Goal: Task Accomplishment & Management: Manage account settings

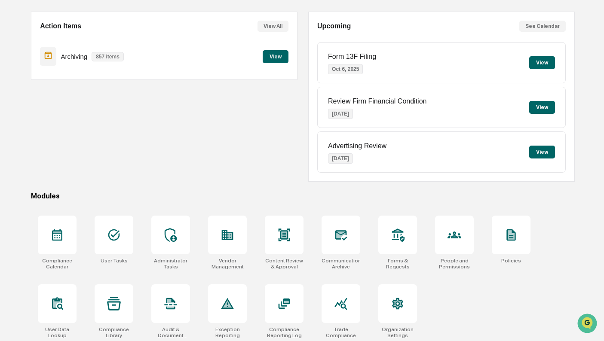
scroll to position [75, 0]
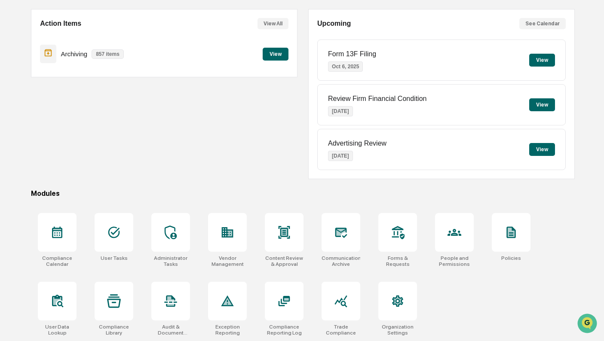
click at [442, 229] on div at bounding box center [454, 232] width 39 height 39
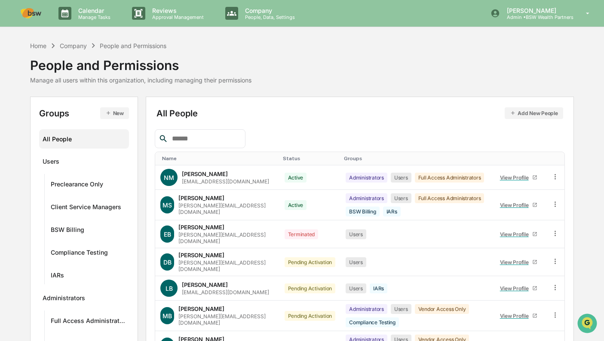
click at [283, 159] on div "Status" at bounding box center [310, 159] width 55 height 6
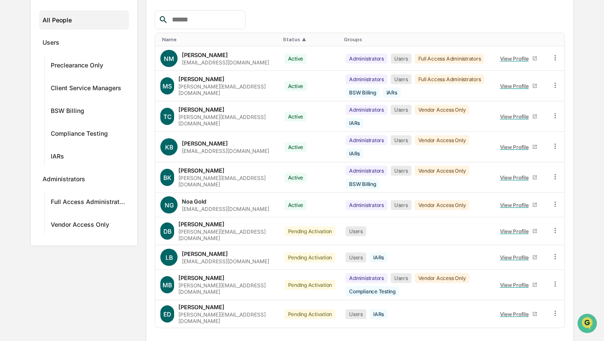
scroll to position [119, 0]
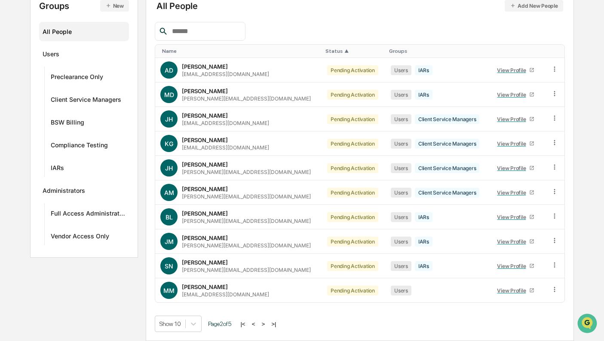
click at [267, 326] on button ">" at bounding box center [263, 324] width 9 height 7
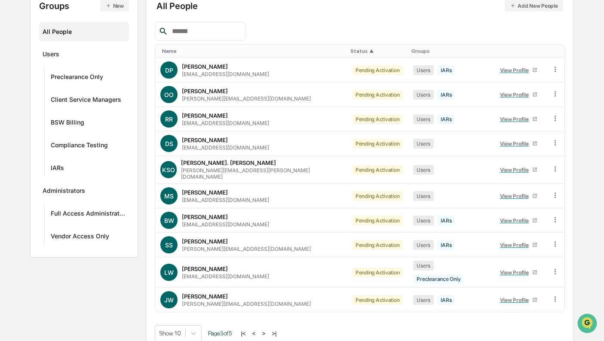
click at [267, 330] on button ">" at bounding box center [263, 333] width 9 height 7
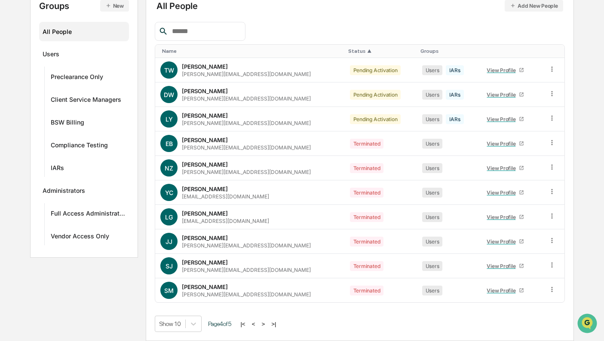
click at [267, 326] on button ">" at bounding box center [263, 324] width 9 height 7
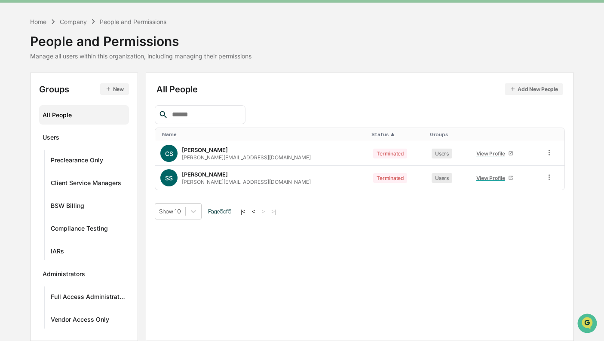
click at [258, 211] on button "<" at bounding box center [253, 211] width 9 height 7
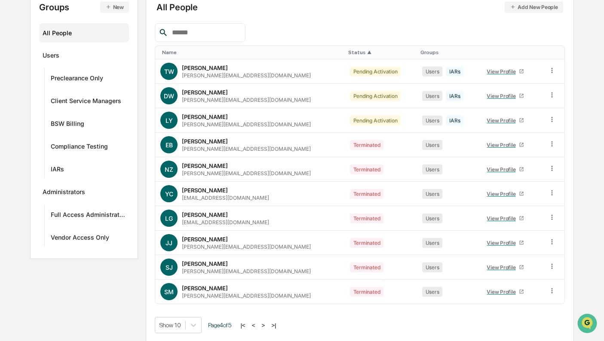
scroll to position [107, 0]
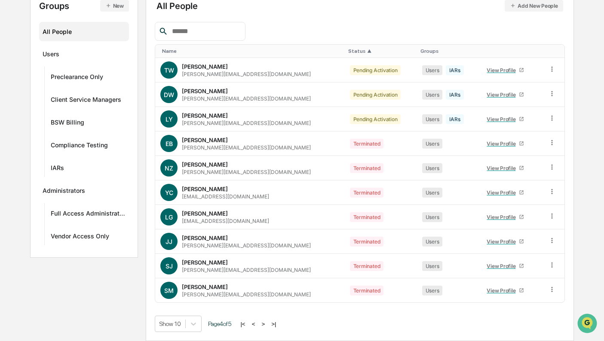
click at [257, 323] on button "<" at bounding box center [253, 324] width 9 height 7
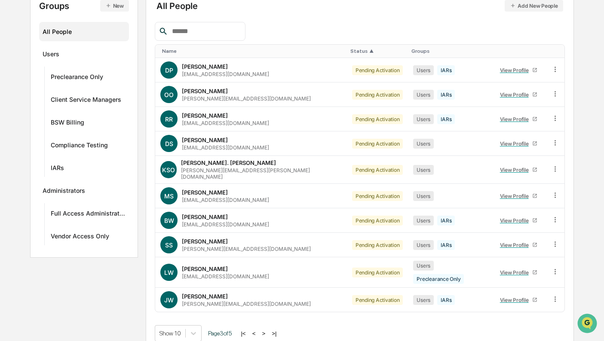
click at [257, 330] on button "<" at bounding box center [254, 333] width 9 height 7
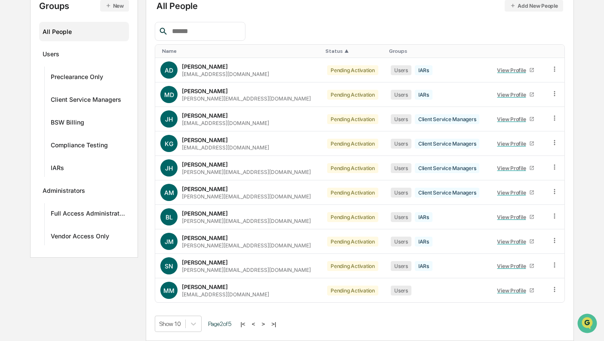
click at [257, 323] on button "<" at bounding box center [253, 324] width 9 height 7
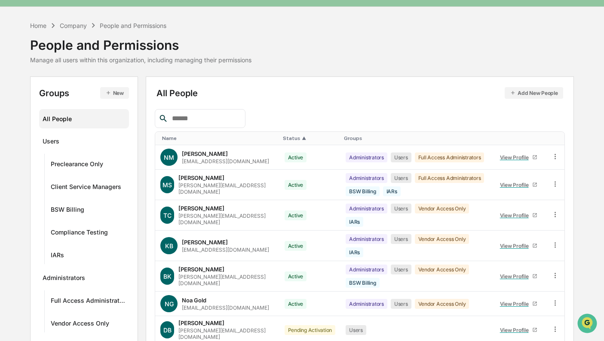
scroll to position [0, 0]
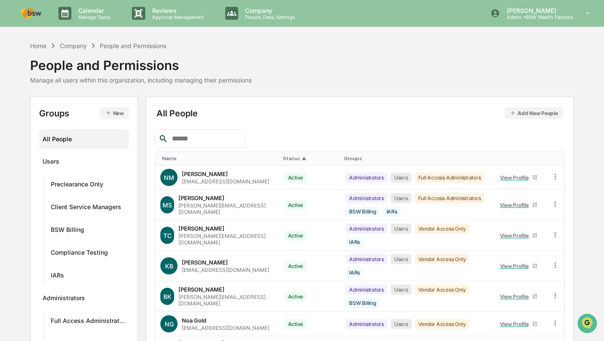
click at [36, 43] on div "Home" at bounding box center [38, 45] width 16 height 7
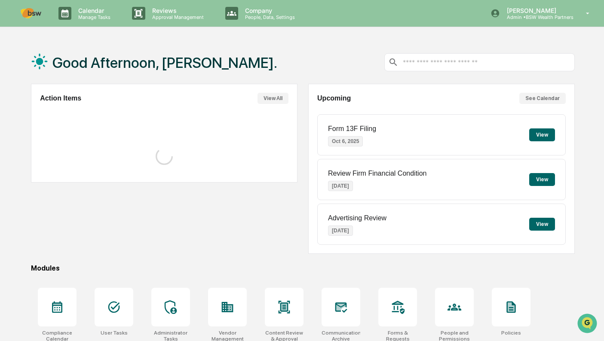
click at [119, 306] on icon at bounding box center [114, 307] width 14 height 14
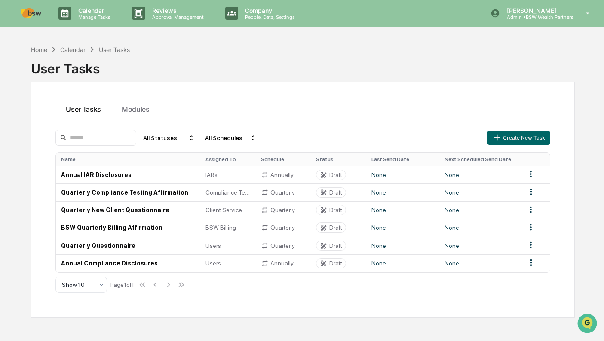
click at [114, 228] on td "BSW Quarterly Billing Affirmation" at bounding box center [128, 228] width 144 height 18
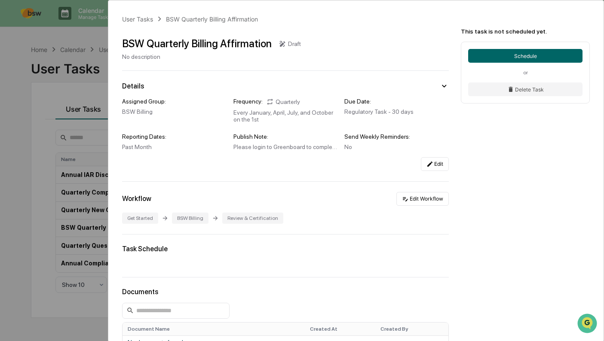
click at [550, 52] on button "Schedule" at bounding box center [525, 56] width 114 height 14
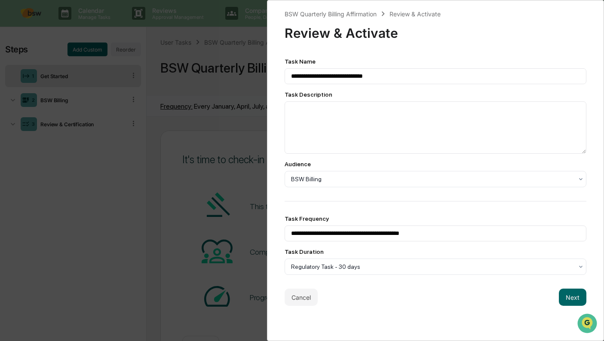
scroll to position [0, 0]
click at [299, 300] on button "Cancel" at bounding box center [300, 297] width 33 height 17
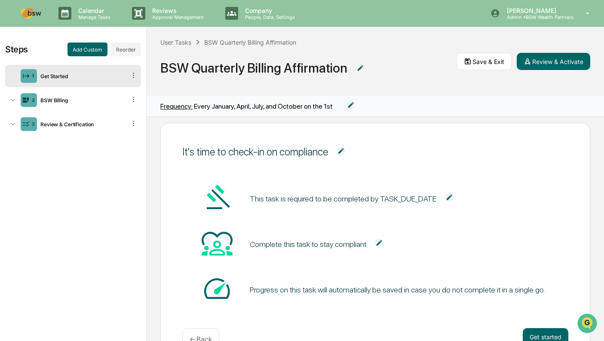
scroll to position [1, 0]
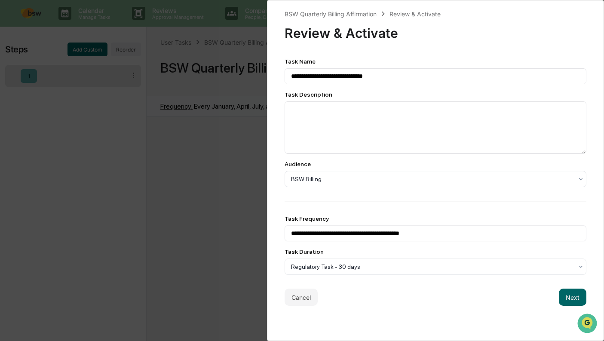
scroll to position [0, 0]
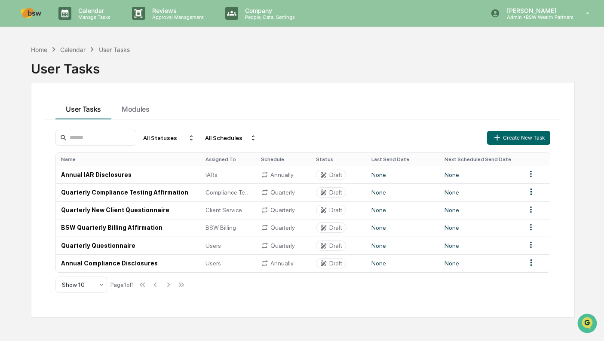
click at [46, 52] on div "Home" at bounding box center [39, 49] width 16 height 7
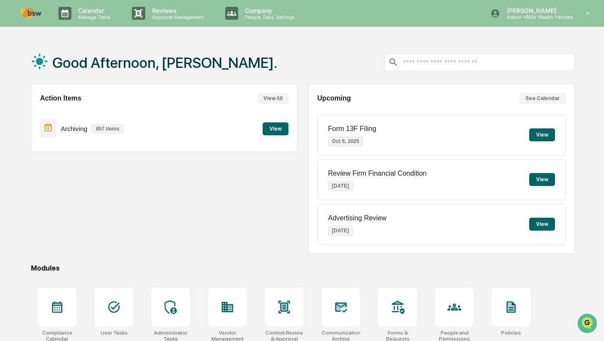
click at [279, 125] on button "View" at bounding box center [276, 128] width 26 height 13
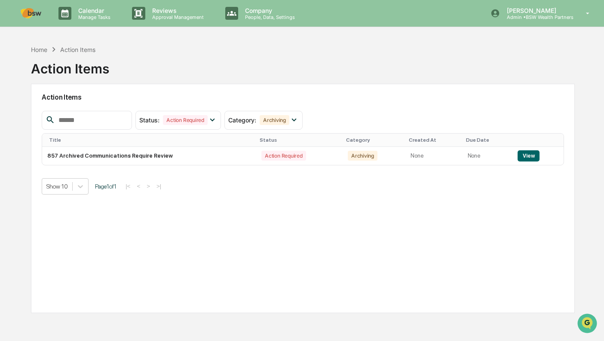
click at [526, 157] on button "View" at bounding box center [528, 155] width 22 height 11
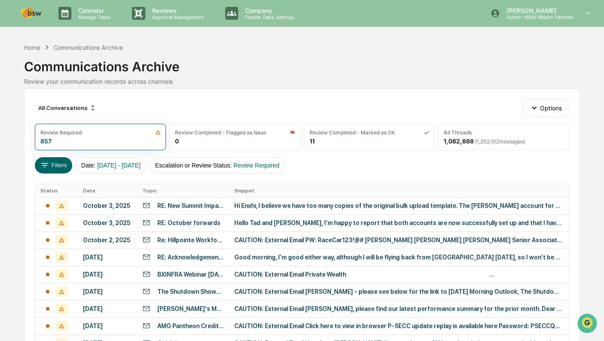
click at [329, 208] on div "Hi Enxhi, I believe we have too many copies of the original bulk upload templat…" at bounding box center [398, 205] width 329 height 7
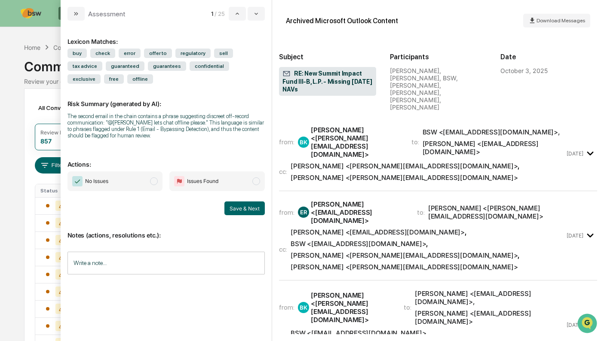
click at [76, 18] on button "modal" at bounding box center [75, 14] width 17 height 14
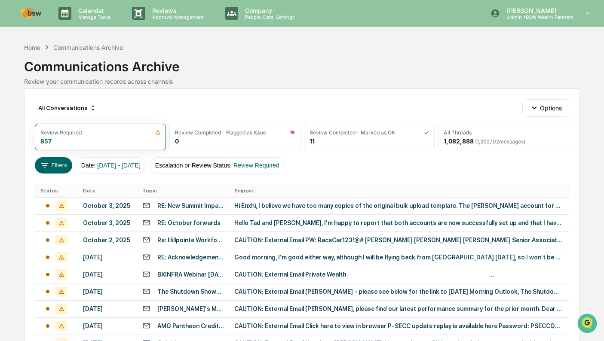
click at [28, 49] on div "Home" at bounding box center [32, 47] width 16 height 7
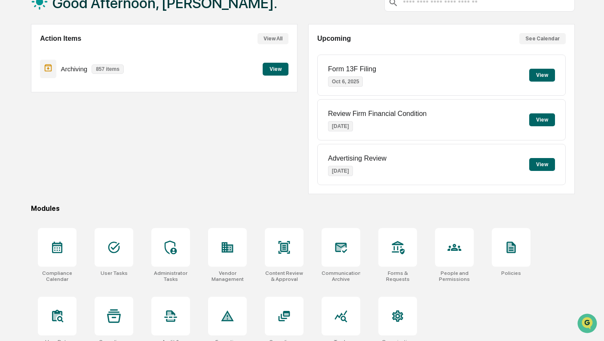
scroll to position [75, 0]
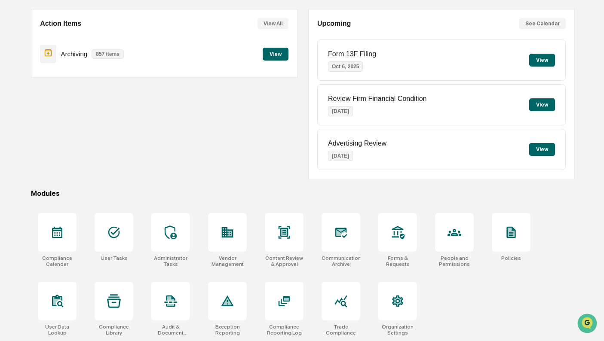
click at [237, 239] on div at bounding box center [227, 232] width 39 height 39
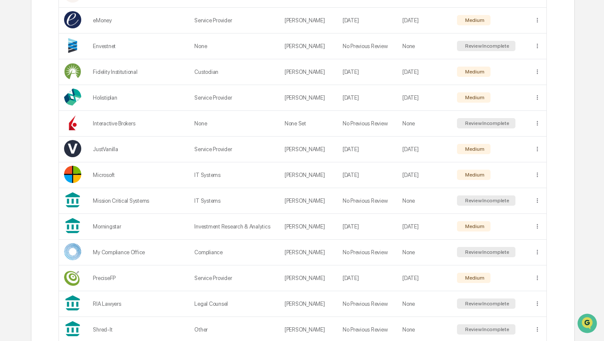
scroll to position [430, 0]
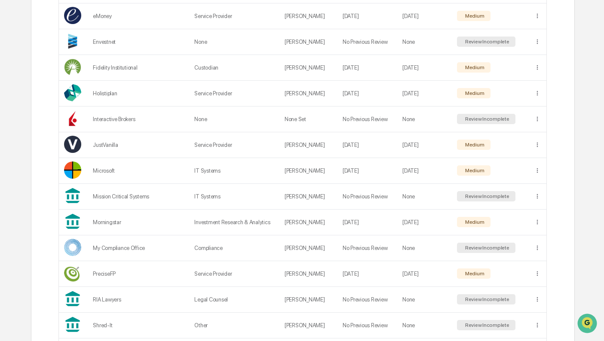
click at [298, 195] on td "[PERSON_NAME]" at bounding box center [308, 197] width 58 height 26
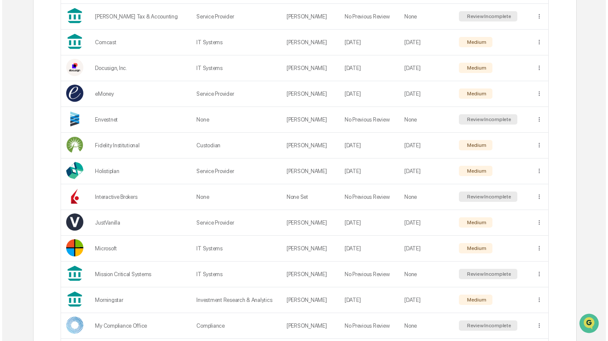
scroll to position [385, 0]
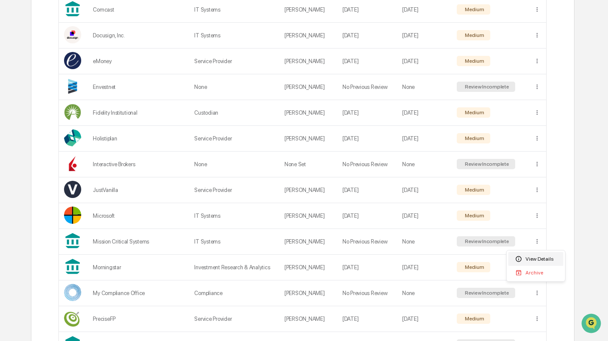
click at [537, 258] on div "View Details" at bounding box center [535, 259] width 55 height 14
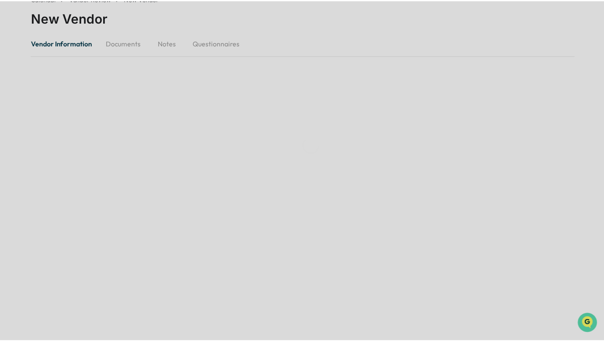
scroll to position [51, 0]
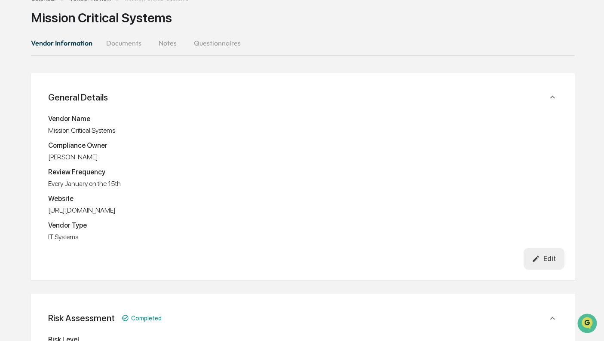
click at [534, 257] on icon "button" at bounding box center [535, 259] width 8 height 8
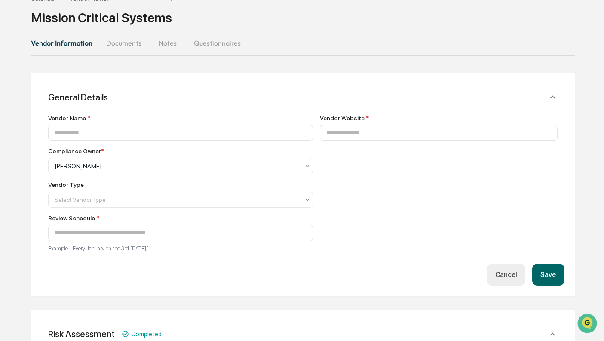
type input "**********"
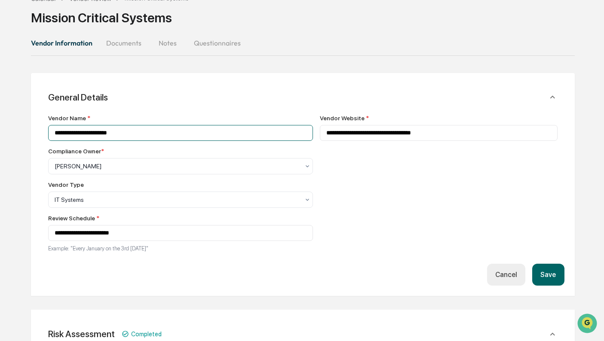
drag, startPoint x: 153, startPoint y: 131, endPoint x: 48, endPoint y: 129, distance: 105.7
click at [48, 129] on div "**********" at bounding box center [302, 187] width 523 height 153
type input "**********"
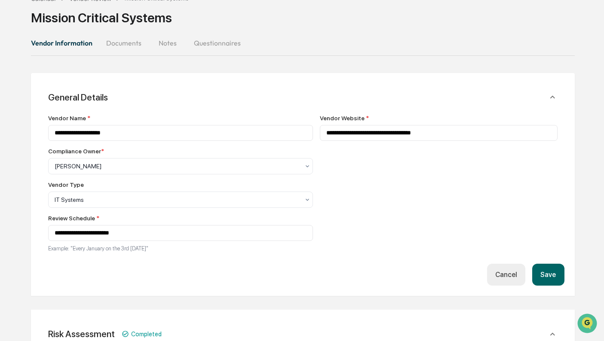
click at [129, 168] on div at bounding box center [177, 166] width 245 height 9
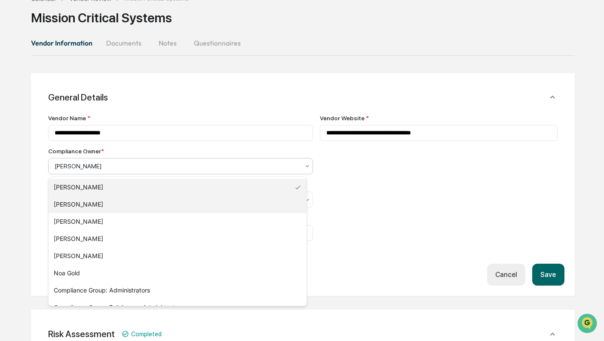
click at [111, 201] on div "Matthew Samek" at bounding box center [178, 204] width 258 height 17
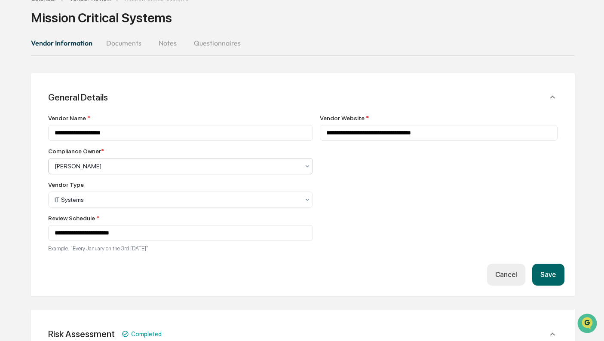
click at [545, 274] on button "Save" at bounding box center [548, 275] width 32 height 22
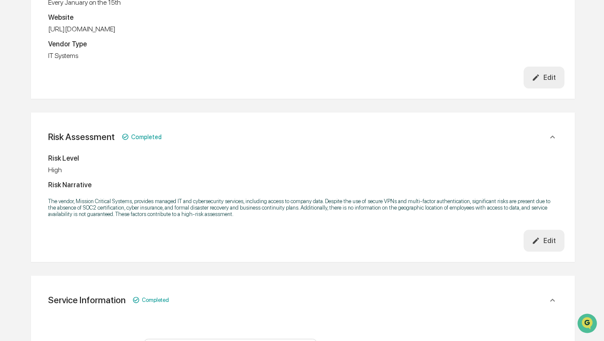
scroll to position [79, 0]
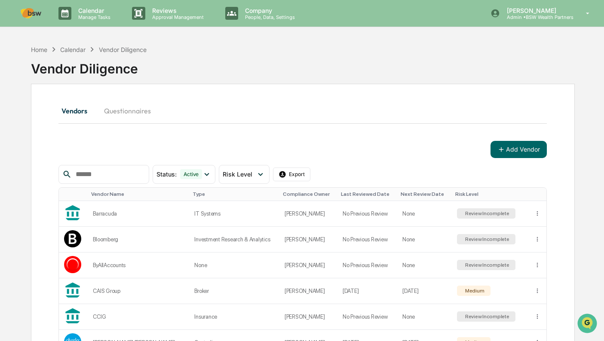
click at [42, 48] on div "Home" at bounding box center [39, 49] width 16 height 7
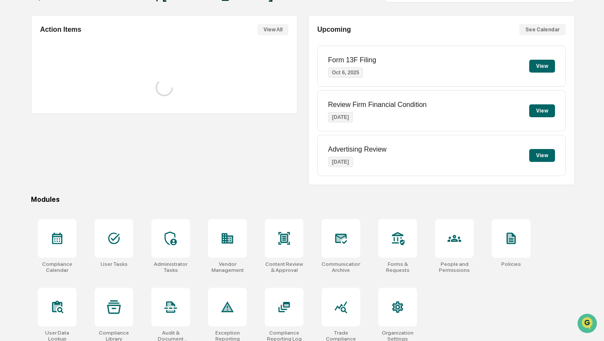
scroll to position [75, 0]
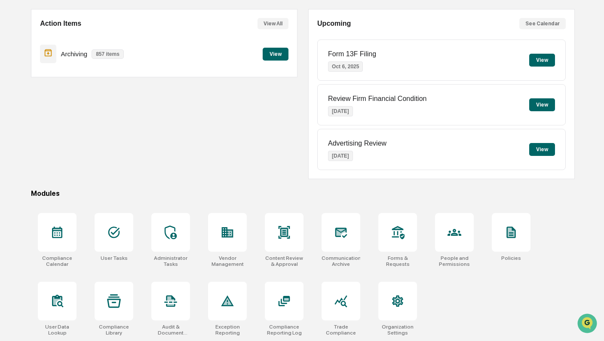
click at [344, 295] on icon at bounding box center [341, 301] width 14 height 14
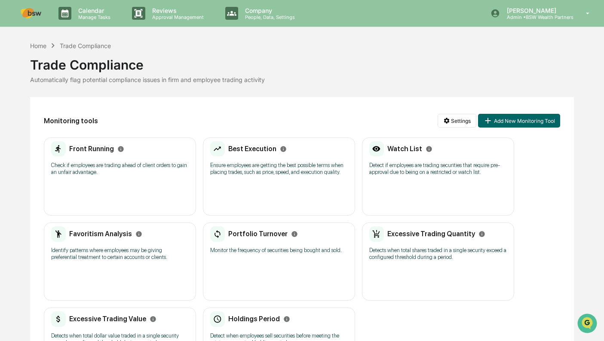
click at [40, 47] on div "Home" at bounding box center [38, 45] width 16 height 7
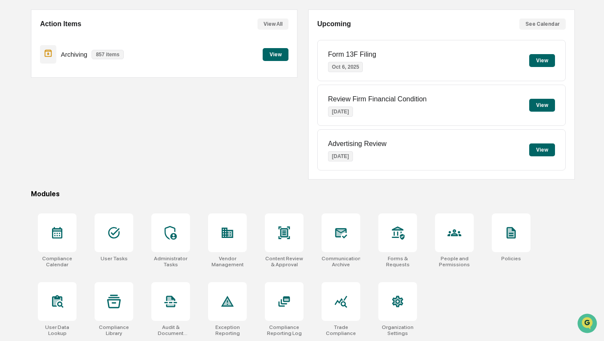
scroll to position [75, 0]
click at [104, 241] on div at bounding box center [114, 232] width 39 height 39
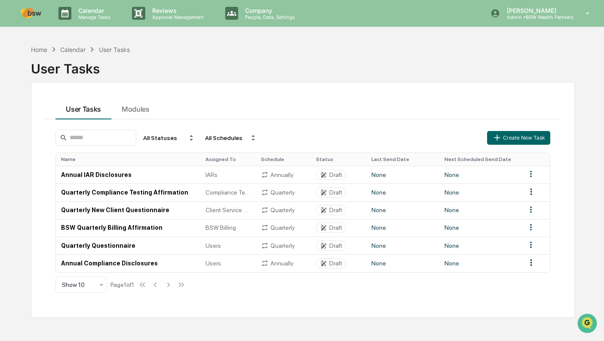
click at [38, 51] on div "Home" at bounding box center [39, 49] width 16 height 7
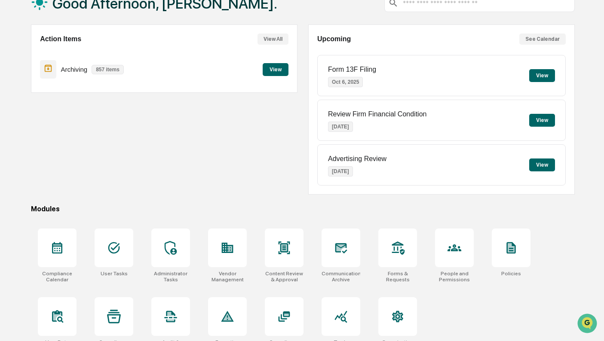
scroll to position [75, 0]
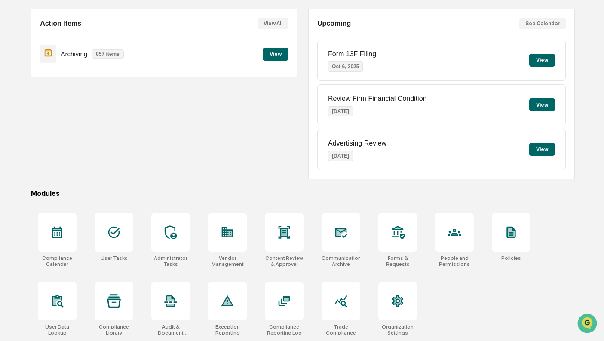
click at [408, 229] on div at bounding box center [397, 232] width 39 height 39
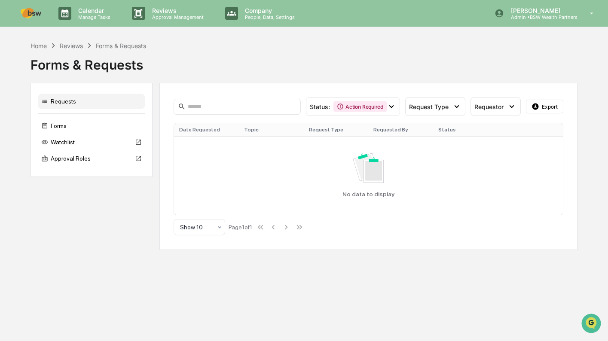
click at [65, 142] on div "Watchlist" at bounding box center [91, 141] width 107 height 15
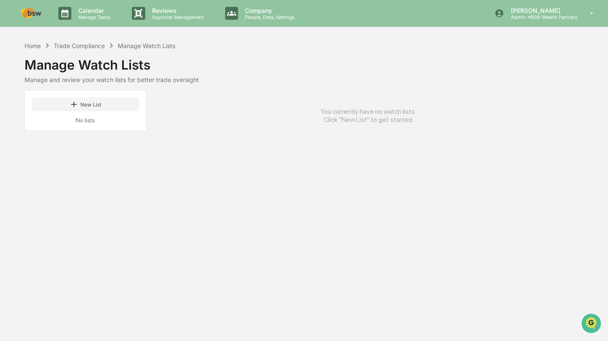
click at [87, 103] on button "New List" at bounding box center [85, 105] width 107 height 14
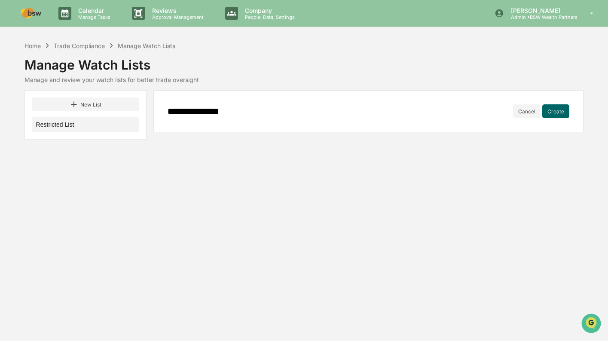
type input "**********"
click at [563, 104] on div "**********" at bounding box center [368, 111] width 431 height 42
click at [560, 107] on button "Create" at bounding box center [555, 111] width 27 height 14
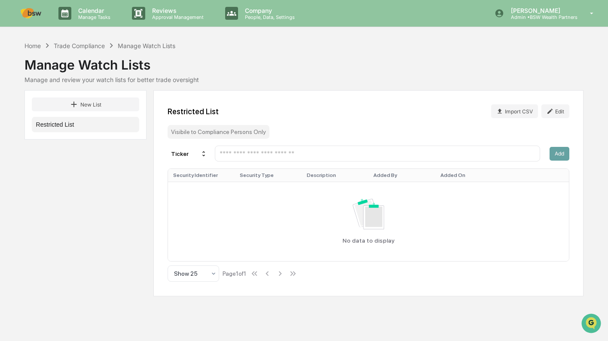
click at [36, 13] on img at bounding box center [31, 13] width 21 height 10
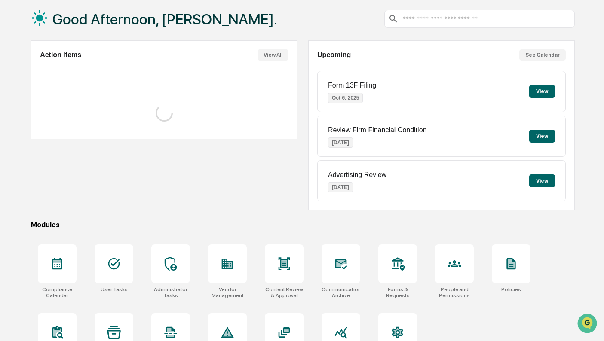
scroll to position [75, 0]
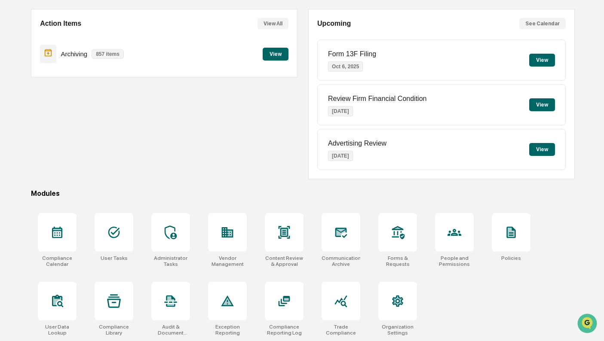
click at [336, 315] on div at bounding box center [340, 301] width 39 height 39
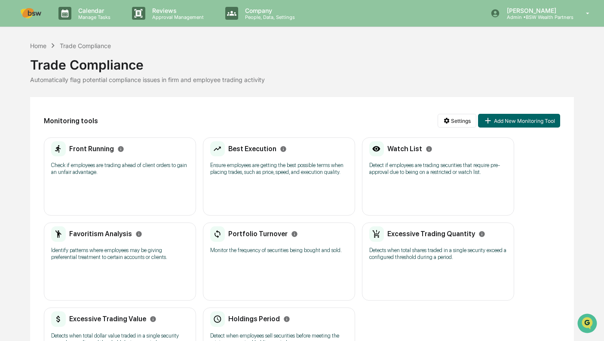
click at [42, 48] on div "Home" at bounding box center [38, 45] width 16 height 7
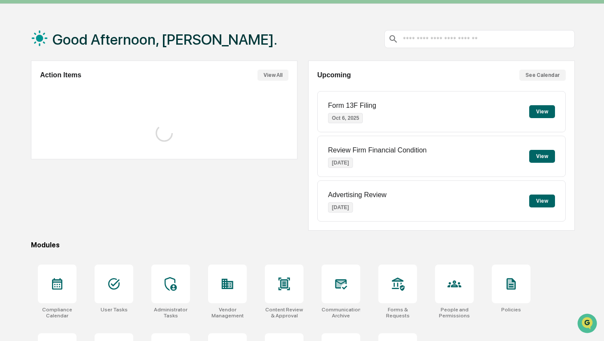
scroll to position [75, 0]
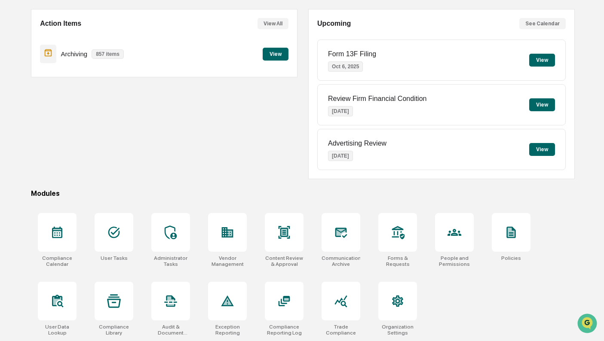
click at [55, 232] on icon at bounding box center [57, 233] width 10 height 12
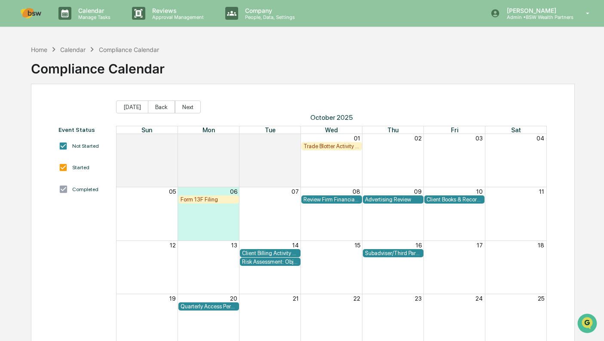
click at [46, 49] on div "Home" at bounding box center [39, 49] width 16 height 7
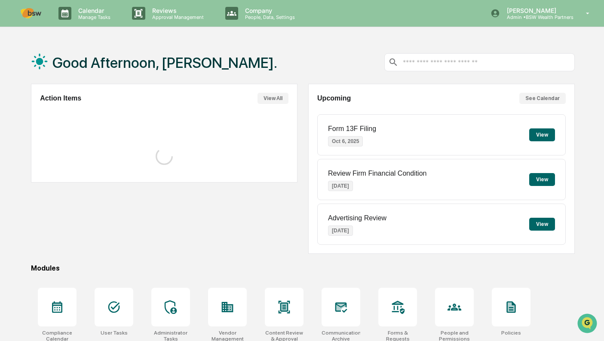
scroll to position [75, 0]
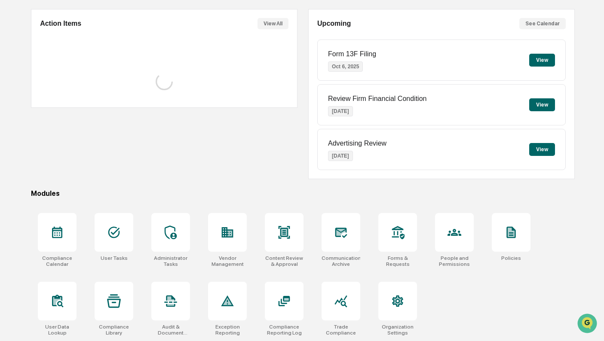
click at [169, 227] on icon at bounding box center [171, 233] width 12 height 14
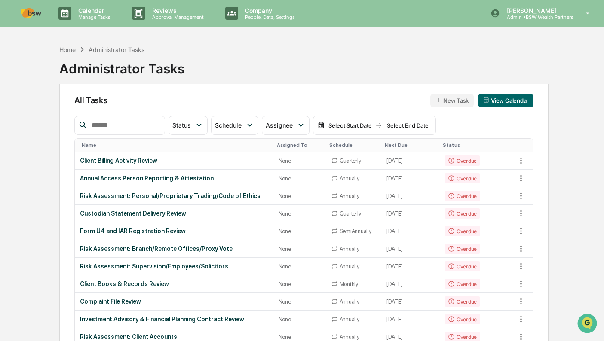
click at [137, 12] on icon at bounding box center [138, 13] width 8 height 9
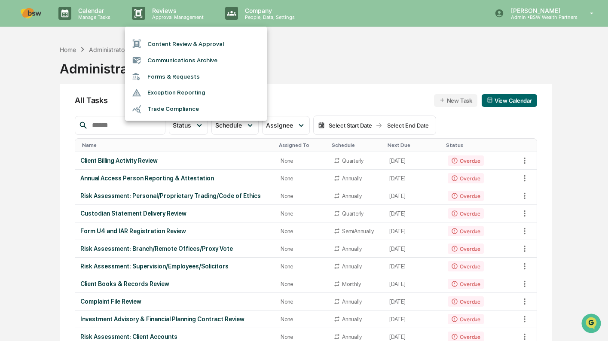
click at [167, 106] on li "Trade Compliance" at bounding box center [196, 109] width 142 height 16
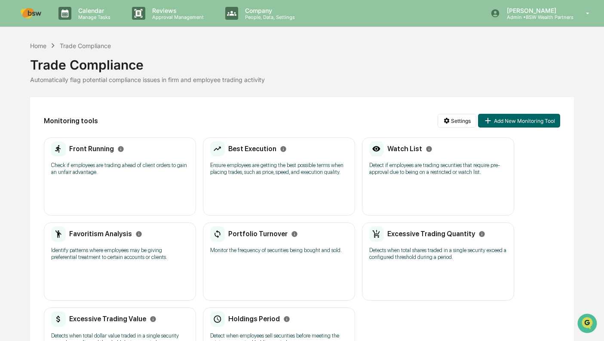
click at [452, 120] on html "Calendar Manage Tasks Reviews Approval Management Company People, Data, Setting…" at bounding box center [302, 170] width 604 height 341
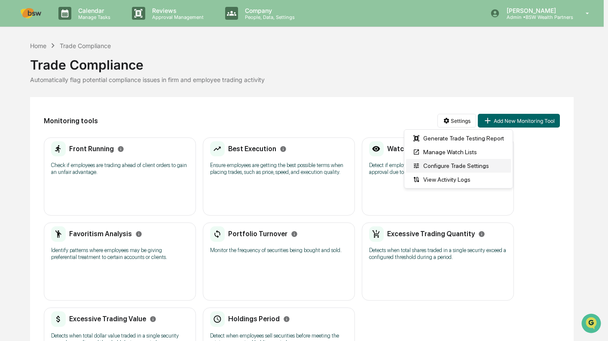
click at [429, 168] on div "Configure Trade Settings" at bounding box center [458, 166] width 105 height 14
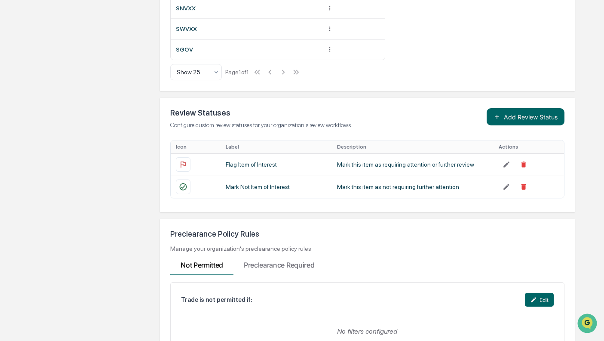
scroll to position [850, 0]
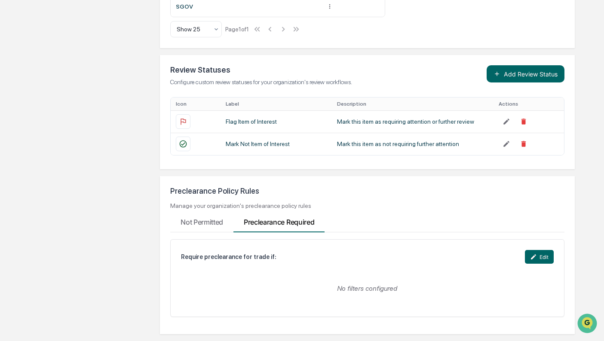
click at [295, 220] on Required "Preclearance Required" at bounding box center [278, 220] width 91 height 23
click at [542, 256] on button "Edit" at bounding box center [539, 257] width 29 height 14
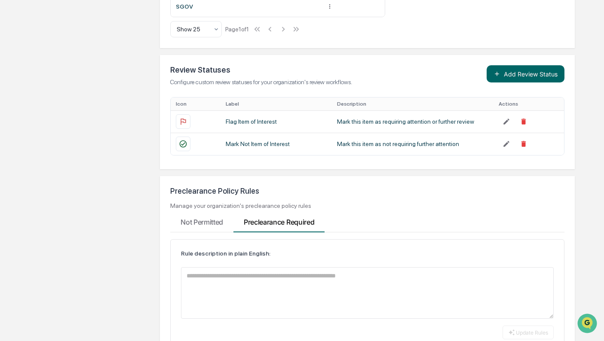
click at [203, 220] on Permitted "Not Permitted" at bounding box center [201, 220] width 63 height 23
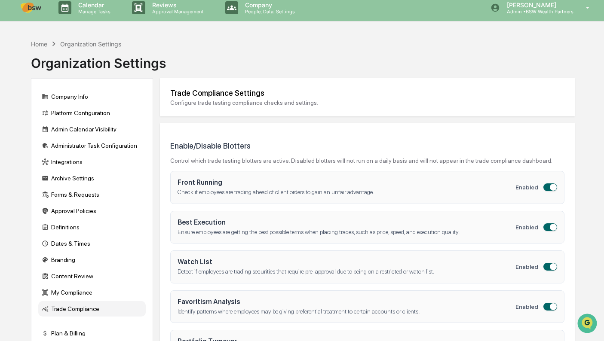
scroll to position [0, 0]
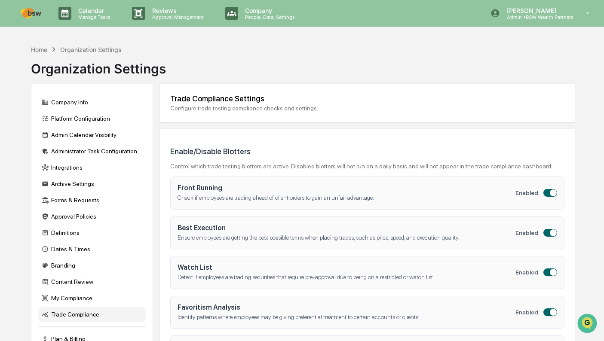
click at [84, 101] on div "Company Info" at bounding box center [91, 102] width 107 height 15
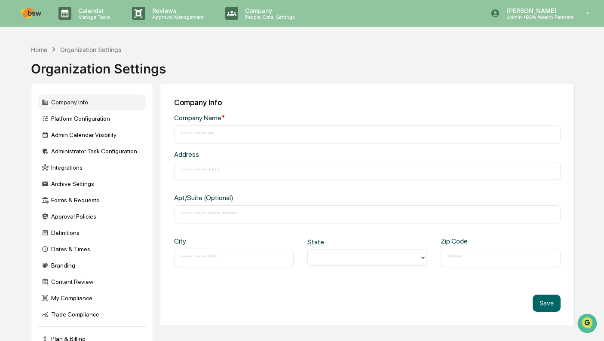
type input "**********"
type input "*******"
type input "*****"
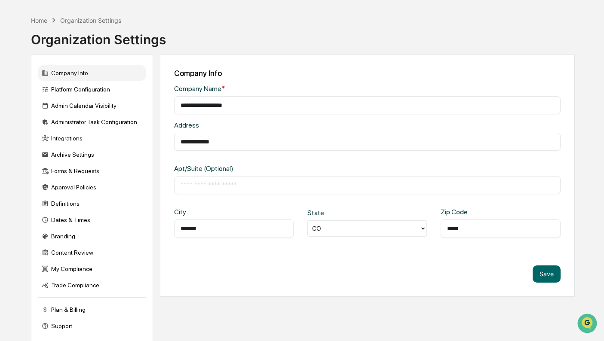
scroll to position [41, 0]
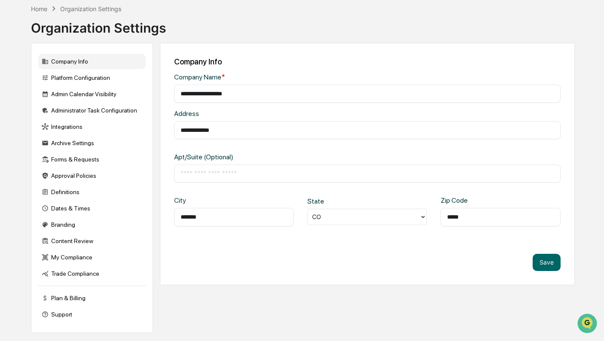
click at [89, 78] on div "Platform Configuration" at bounding box center [91, 77] width 107 height 15
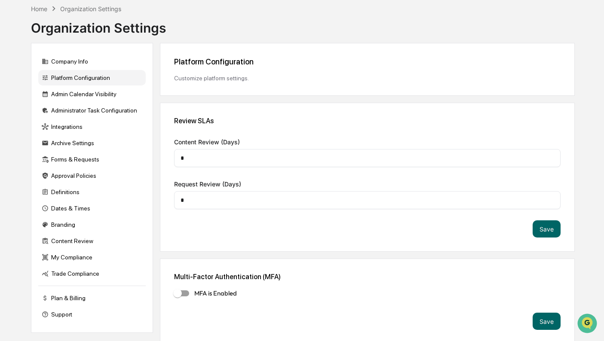
scroll to position [44, 0]
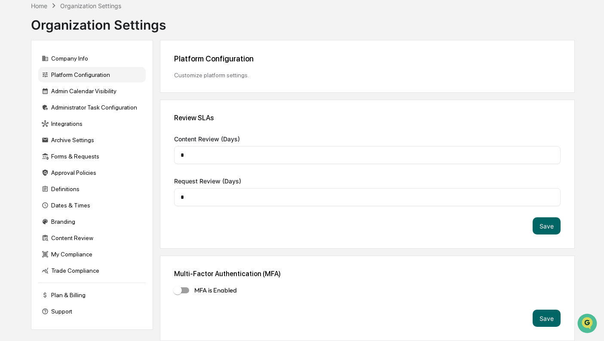
click at [64, 89] on div "Admin Calendar Visibility" at bounding box center [91, 90] width 107 height 15
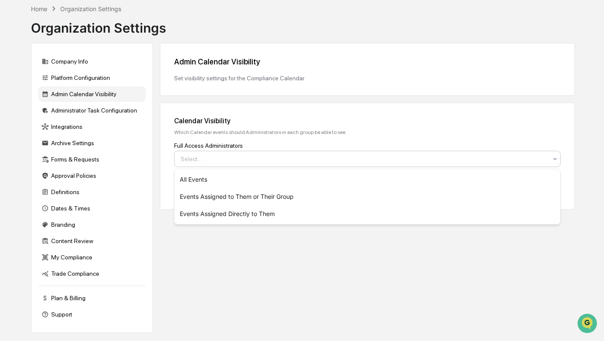
click at [205, 158] on div at bounding box center [363, 159] width 366 height 9
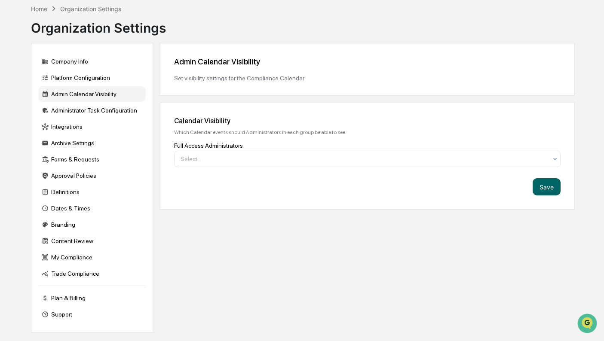
click at [72, 125] on div "Integrations" at bounding box center [91, 126] width 107 height 15
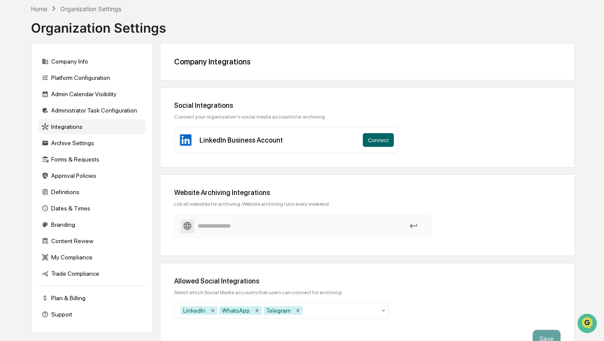
scroll to position [61, 0]
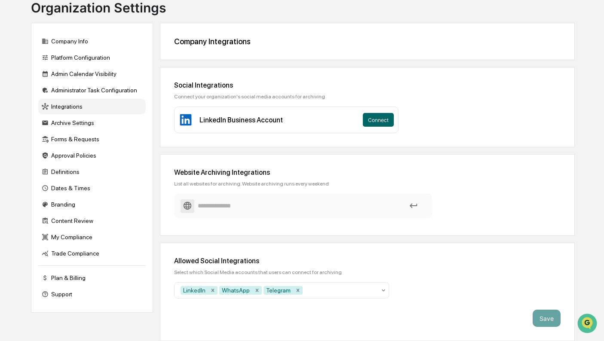
click at [256, 291] on icon "Remove WhatsApp" at bounding box center [257, 290] width 3 height 3
click at [252, 290] on icon "Remove Telegram" at bounding box center [253, 290] width 6 height 6
click at [541, 314] on button "Save" at bounding box center [546, 318] width 28 height 17
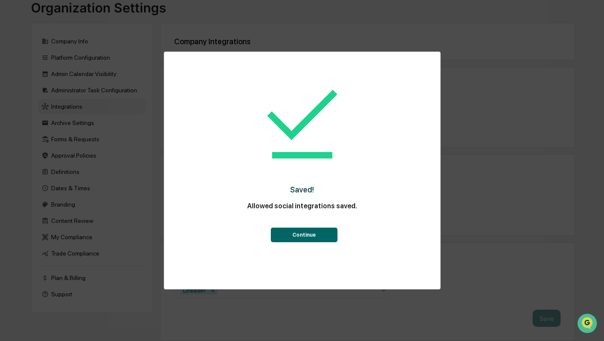
click at [304, 231] on button "Continue" at bounding box center [304, 235] width 67 height 15
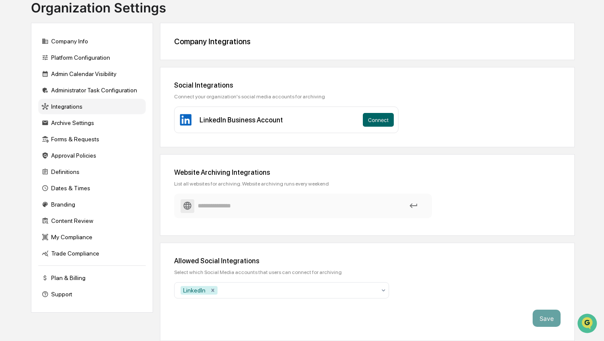
click at [87, 124] on div "Archive Settings" at bounding box center [91, 122] width 107 height 15
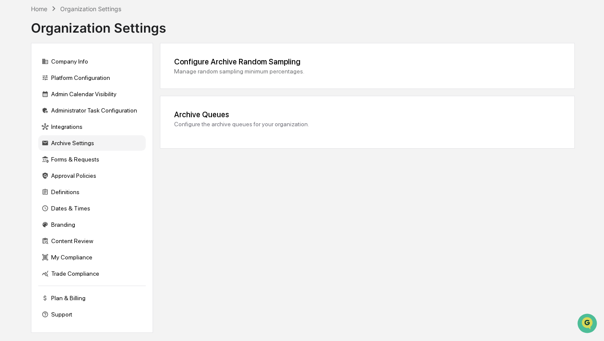
scroll to position [41, 0]
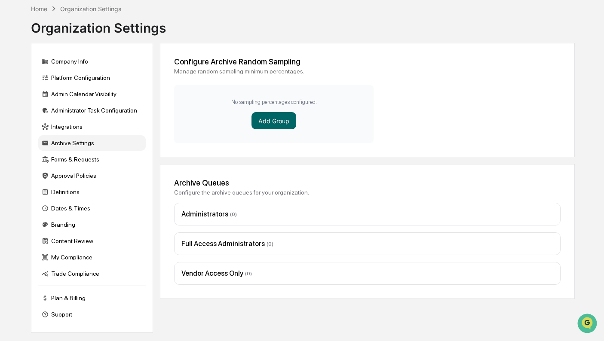
click at [81, 163] on div "Forms & Requests" at bounding box center [91, 159] width 107 height 15
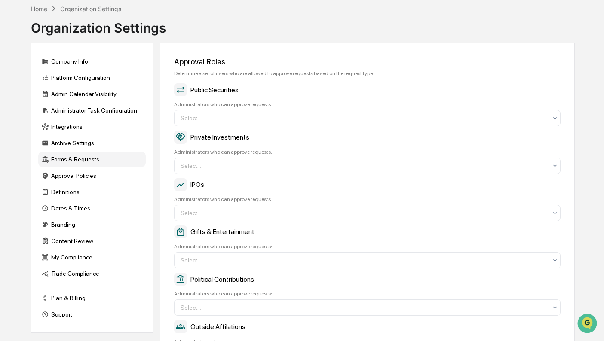
scroll to position [61, 0]
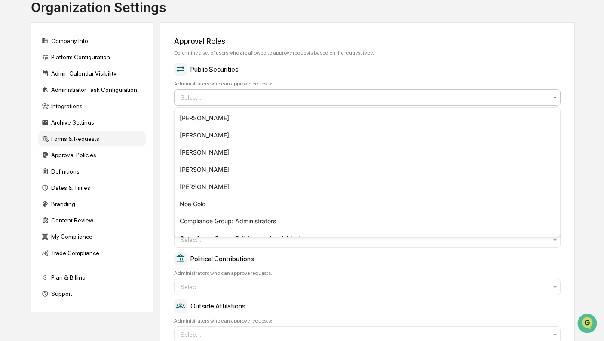
click at [230, 95] on div at bounding box center [363, 97] width 366 height 9
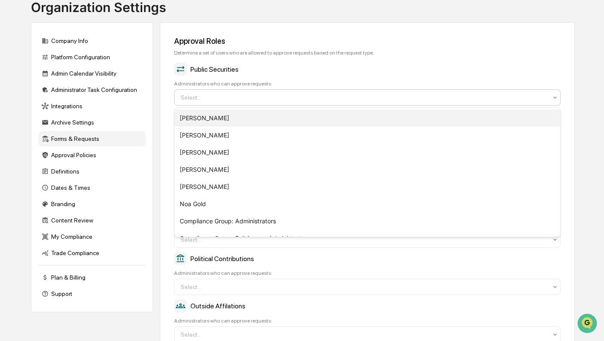
click at [228, 116] on div "[PERSON_NAME]" at bounding box center [366, 118] width 385 height 17
click at [226, 117] on div "[PERSON_NAME]" at bounding box center [366, 118] width 385 height 17
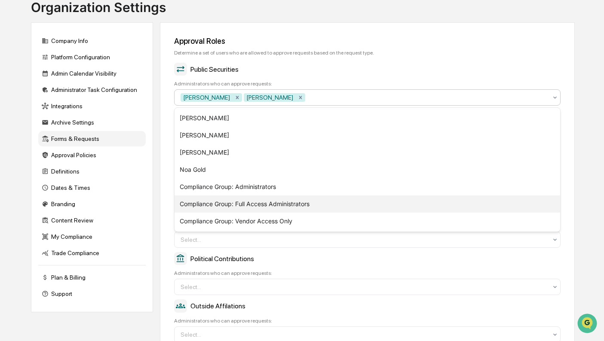
click at [296, 204] on div "Compliance Group: Full Access Administrators" at bounding box center [366, 203] width 385 height 17
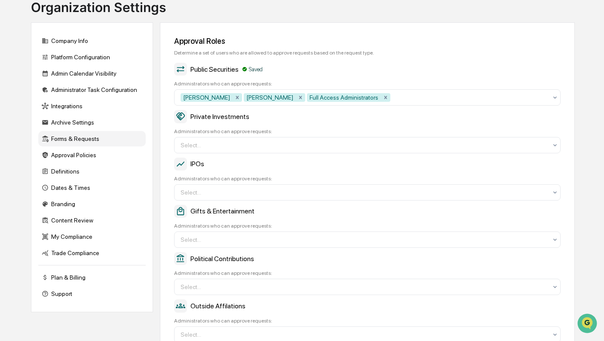
click at [160, 207] on div "Approval Roles Determine a set of users who are allowed to approve requests bas…" at bounding box center [367, 189] width 415 height 335
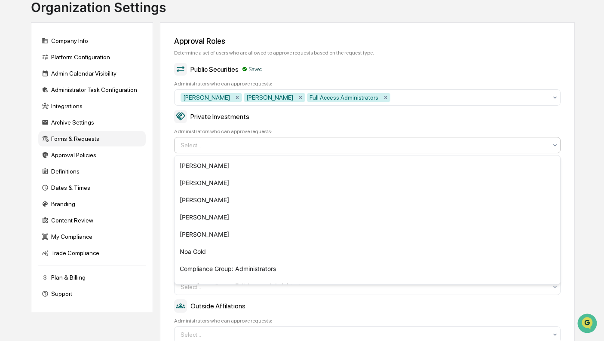
click at [238, 146] on div at bounding box center [363, 145] width 366 height 9
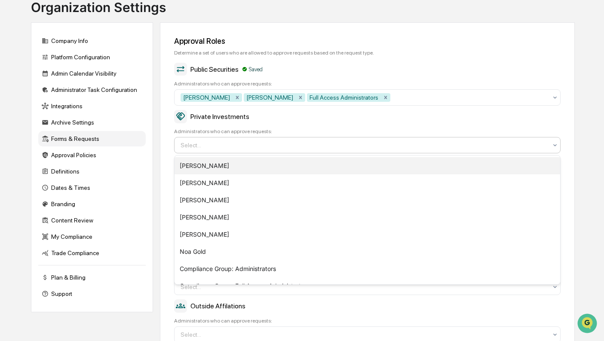
click at [233, 165] on div "[PERSON_NAME]" at bounding box center [366, 165] width 385 height 17
click at [217, 162] on div "[PERSON_NAME]" at bounding box center [366, 165] width 385 height 17
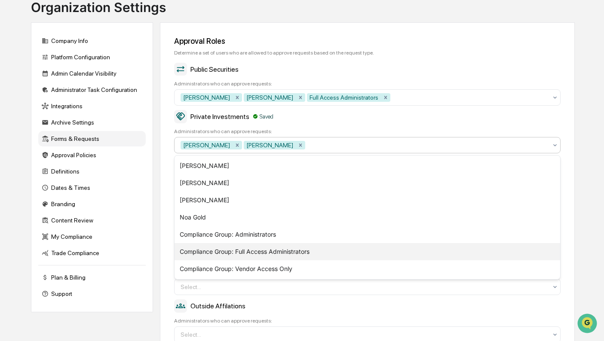
click at [220, 251] on div "Compliance Group: Full Access Administrators" at bounding box center [366, 251] width 385 height 17
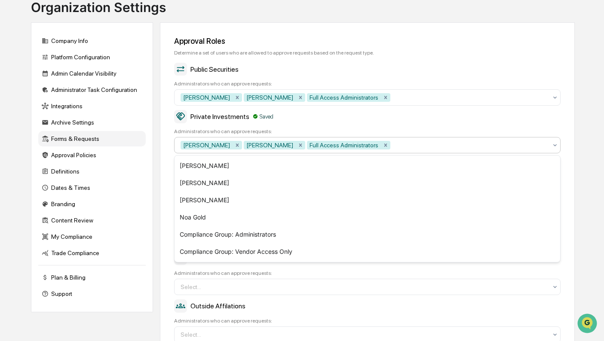
click at [161, 186] on div "Approval Roles Determine a set of users who are allowed to approve requests bas…" at bounding box center [367, 189] width 415 height 335
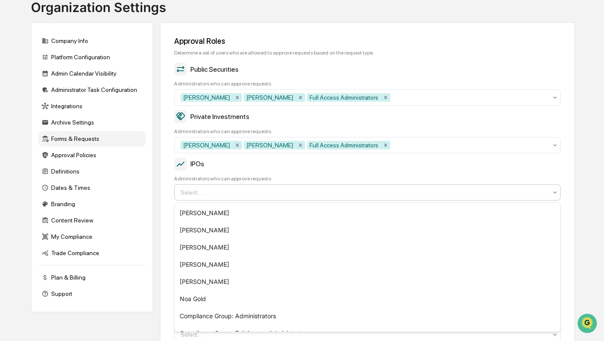
click at [205, 195] on div at bounding box center [363, 192] width 366 height 9
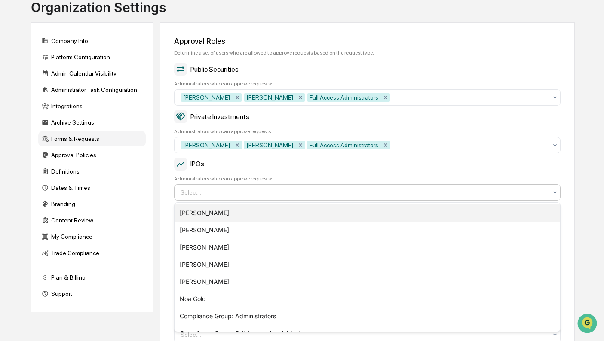
click at [206, 211] on div "[PERSON_NAME]" at bounding box center [366, 213] width 385 height 17
click at [200, 209] on div "[PERSON_NAME]" at bounding box center [366, 213] width 385 height 17
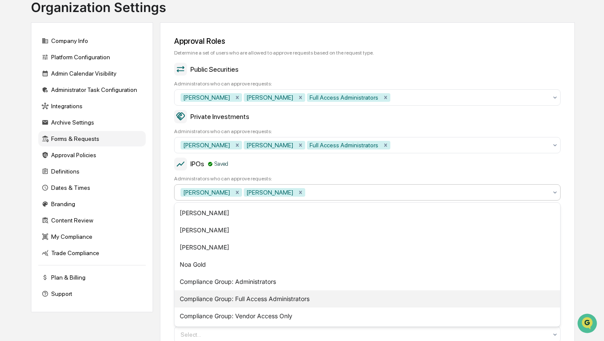
click at [211, 293] on div "Compliance Group: Full Access Administrators" at bounding box center [366, 298] width 385 height 17
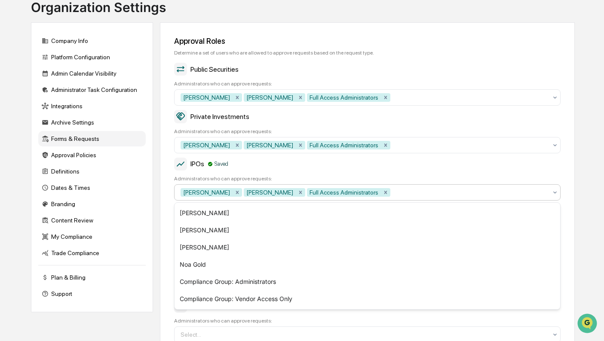
click at [166, 220] on div "Approval Roles Determine a set of users who are allowed to approve requests bas…" at bounding box center [367, 189] width 415 height 335
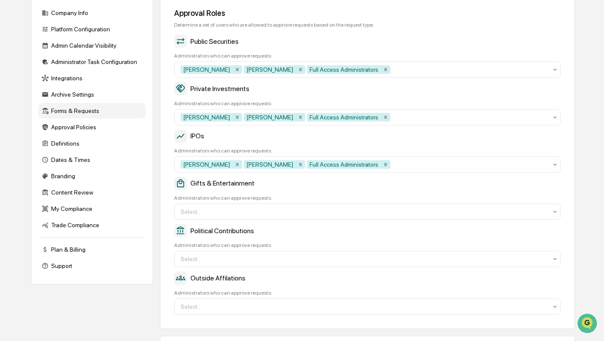
scroll to position [104, 0]
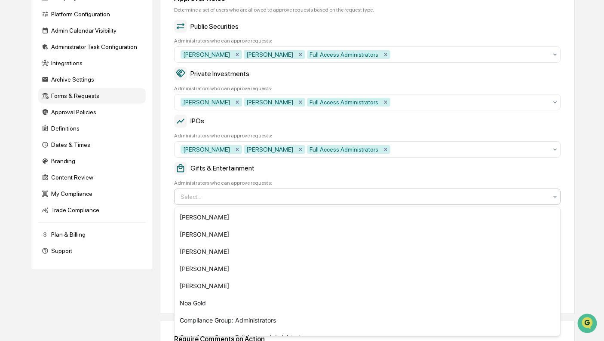
click at [192, 199] on div at bounding box center [363, 196] width 366 height 9
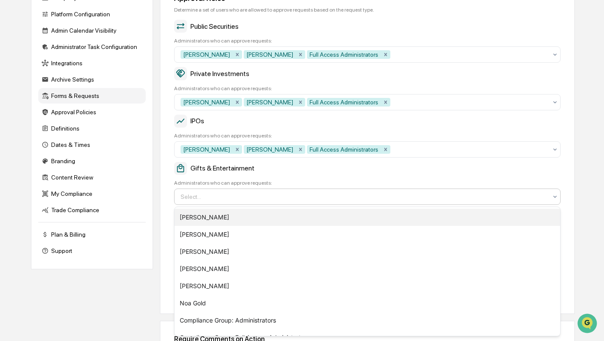
click at [191, 212] on div "[PERSON_NAME]" at bounding box center [366, 217] width 385 height 17
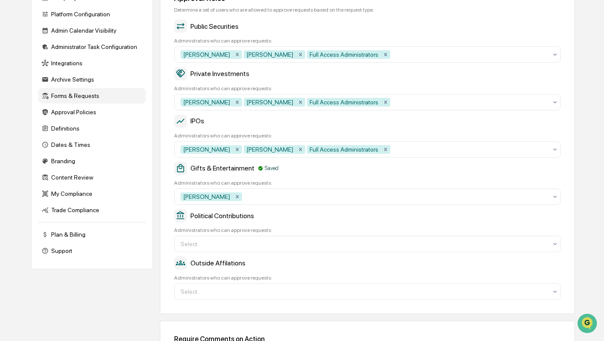
click at [162, 210] on div "Approval Roles Determine a set of users who are allowed to approve requests bas…" at bounding box center [367, 146] width 415 height 335
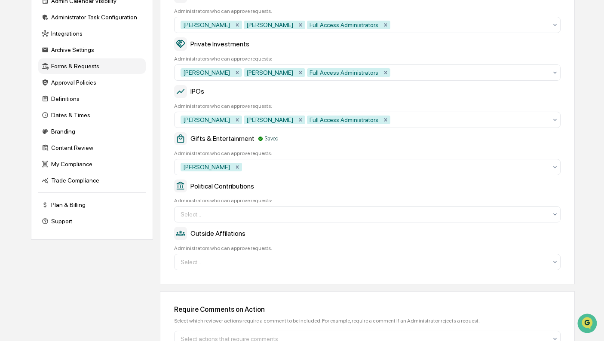
scroll to position [147, 0]
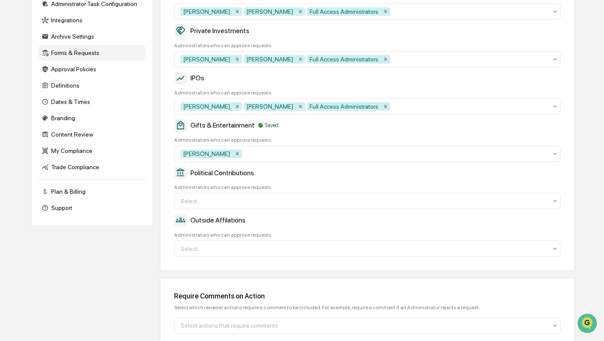
click at [252, 151] on div at bounding box center [395, 154] width 303 height 9
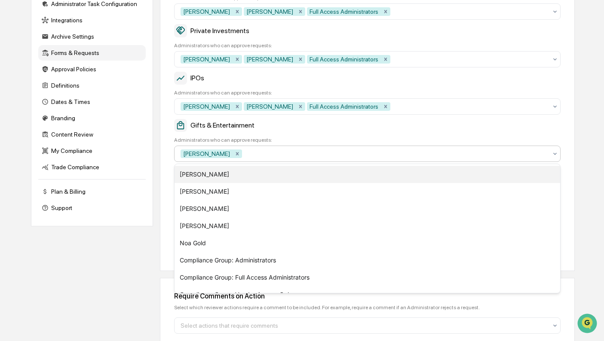
click at [232, 174] on div "[PERSON_NAME]" at bounding box center [366, 174] width 385 height 17
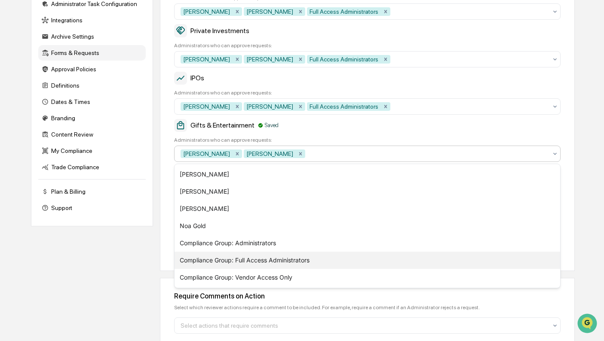
click at [266, 254] on div "Compliance Group: Full Access Administrators" at bounding box center [366, 260] width 385 height 17
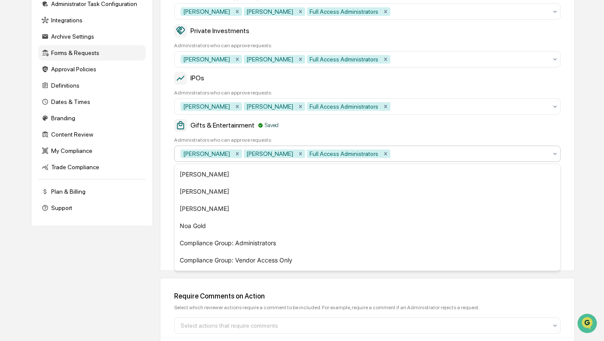
click at [156, 220] on div "Company Info Platform Configuration Admin Calendar Visibility Administrator Tas…" at bounding box center [303, 154] width 544 height 437
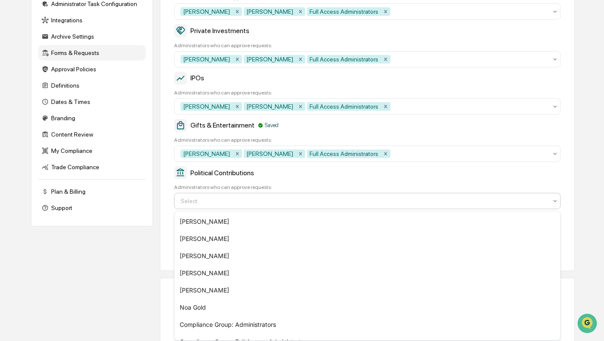
click at [217, 204] on div at bounding box center [363, 201] width 366 height 9
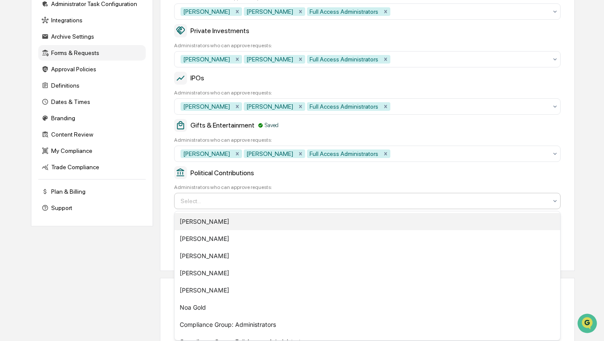
click at [213, 219] on div "[PERSON_NAME]" at bounding box center [366, 221] width 385 height 17
click at [186, 220] on div "[PERSON_NAME]" at bounding box center [366, 221] width 385 height 17
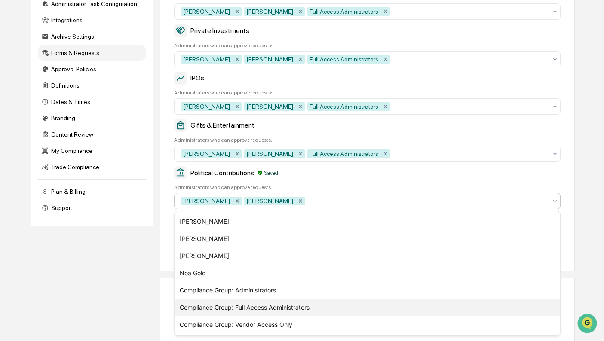
click at [244, 308] on div "Compliance Group: Full Access Administrators" at bounding box center [366, 307] width 385 height 17
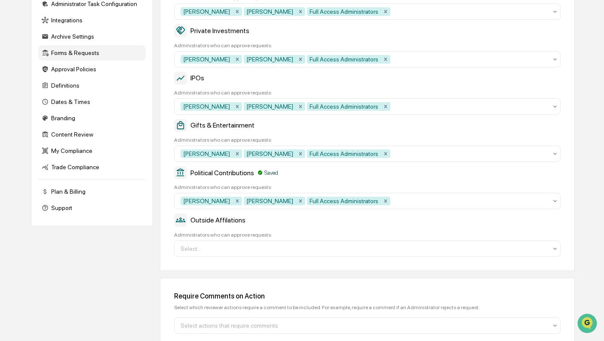
click at [155, 276] on div "Company Info Platform Configuration Admin Calendar Visibility Administrator Tas…" at bounding box center [303, 154] width 544 height 437
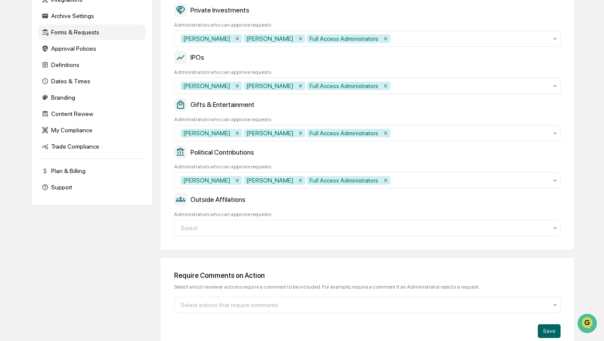
scroll to position [179, 0]
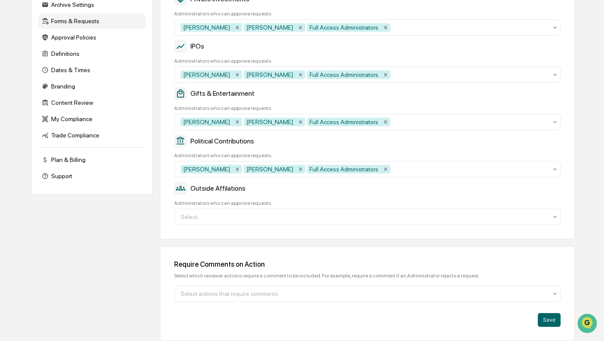
click at [243, 217] on div at bounding box center [363, 217] width 366 height 9
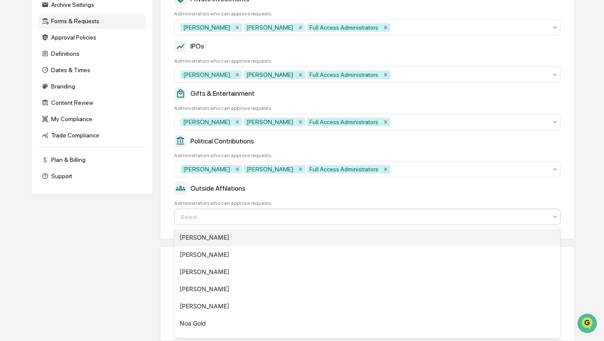
click at [235, 230] on div "[PERSON_NAME]" at bounding box center [366, 237] width 385 height 17
click at [211, 235] on div "[PERSON_NAME]" at bounding box center [366, 237] width 385 height 17
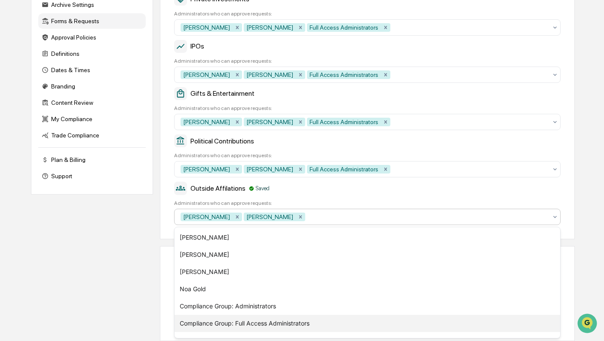
click at [226, 321] on div "Compliance Group: Full Access Administrators" at bounding box center [366, 323] width 385 height 17
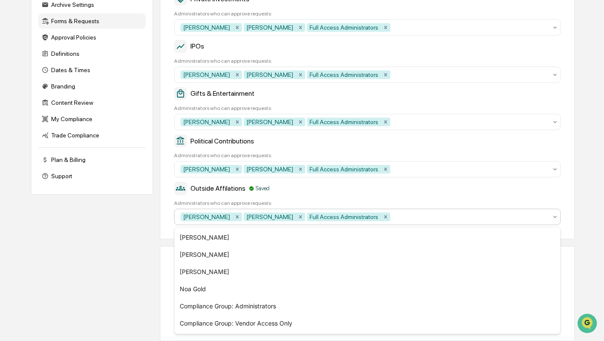
click at [145, 301] on div "Company Info Platform Configuration Admin Calendar Visibility Administrator Tas…" at bounding box center [303, 123] width 544 height 437
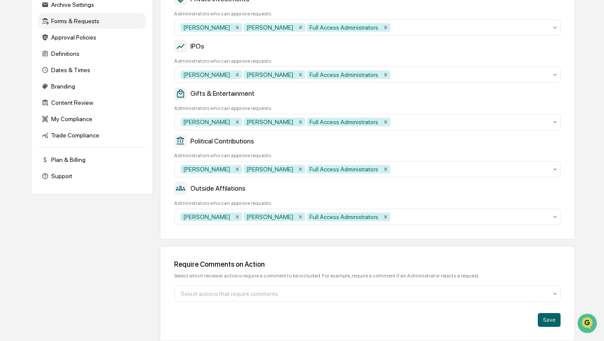
click at [328, 293] on div at bounding box center [363, 294] width 366 height 9
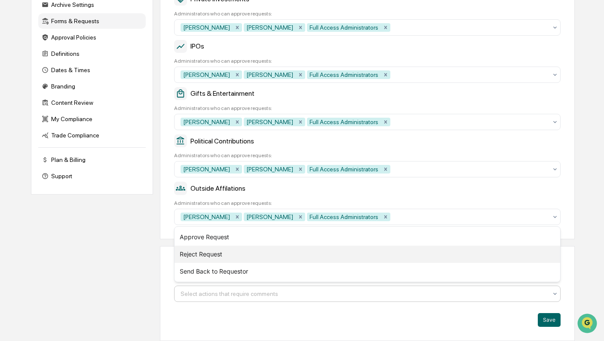
click at [199, 250] on div "Reject Request" at bounding box center [366, 254] width 385 height 17
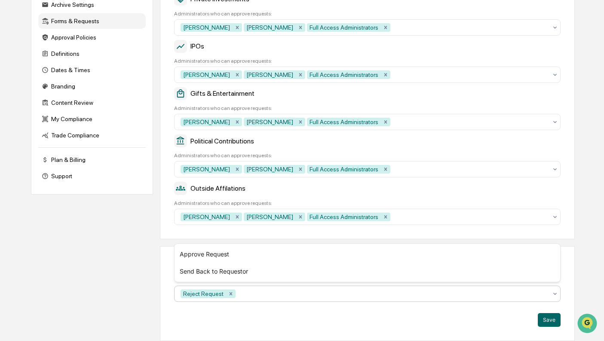
click at [547, 320] on button "Save" at bounding box center [549, 320] width 23 height 14
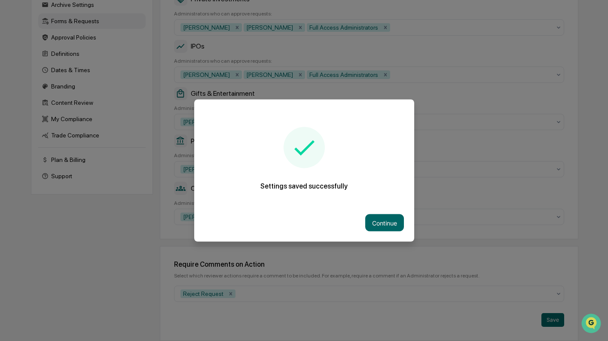
click at [392, 217] on button "Continue" at bounding box center [384, 222] width 39 height 17
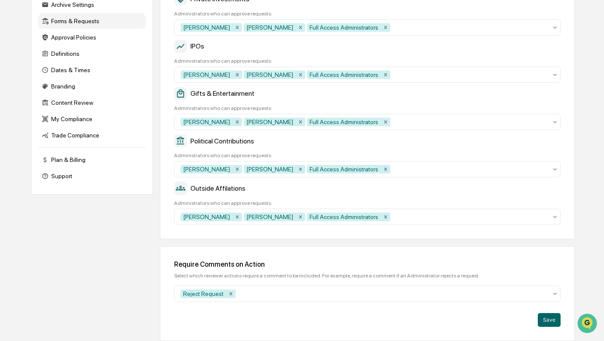
click at [90, 40] on div "Approval Policies" at bounding box center [91, 37] width 107 height 15
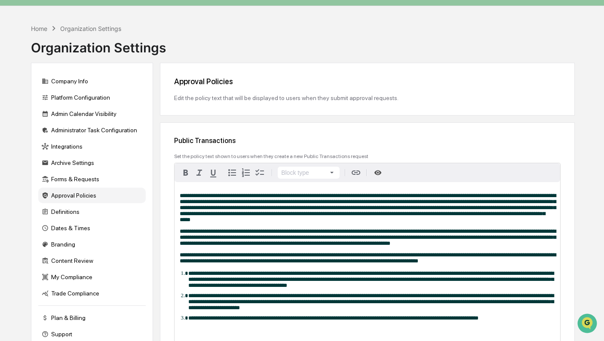
scroll to position [0, 0]
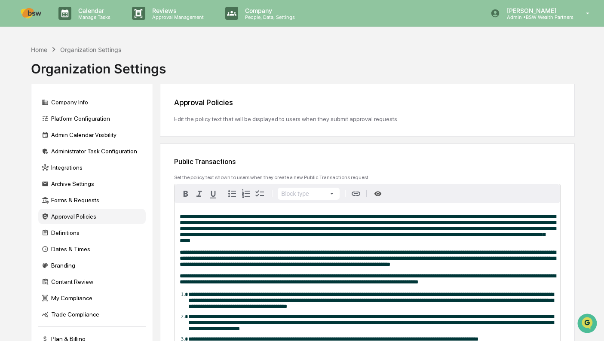
click at [67, 231] on div "Definitions" at bounding box center [91, 232] width 107 height 15
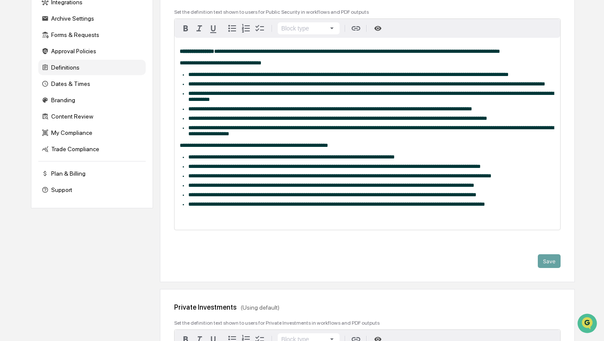
scroll to position [30, 0]
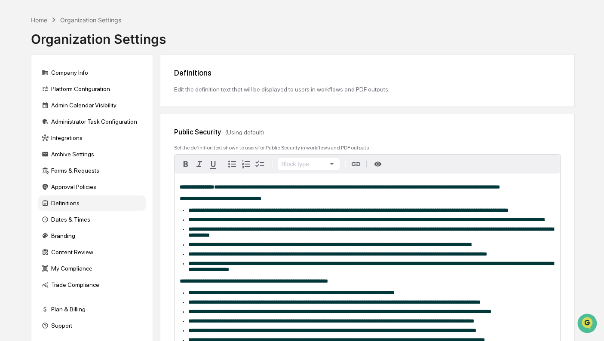
click at [84, 219] on div "Dates & Times" at bounding box center [91, 219] width 107 height 15
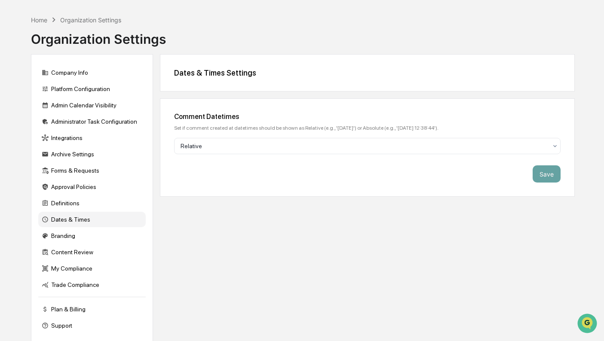
click at [67, 238] on div "Branding" at bounding box center [91, 235] width 107 height 15
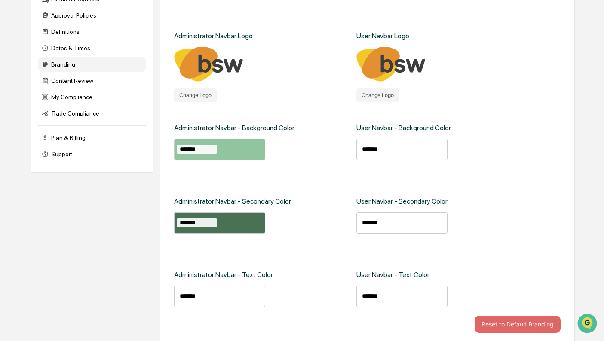
scroll to position [207, 0]
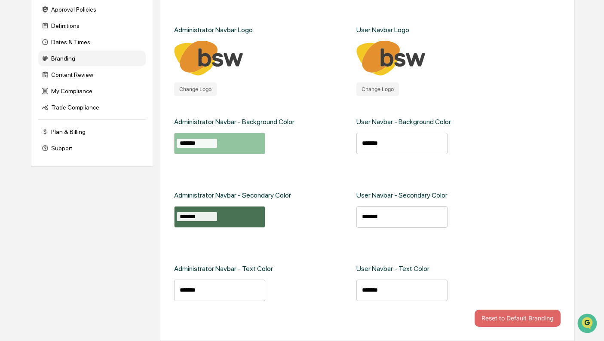
click at [81, 73] on div "Content Review" at bounding box center [91, 74] width 107 height 15
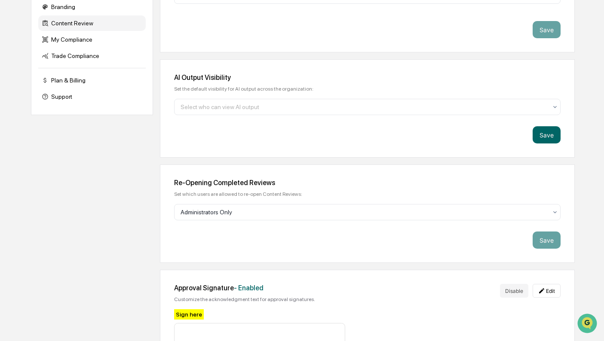
scroll to position [165, 0]
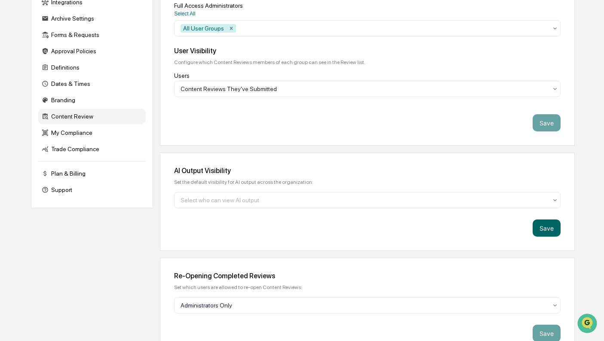
click at [88, 130] on div "My Compliance" at bounding box center [91, 132] width 107 height 15
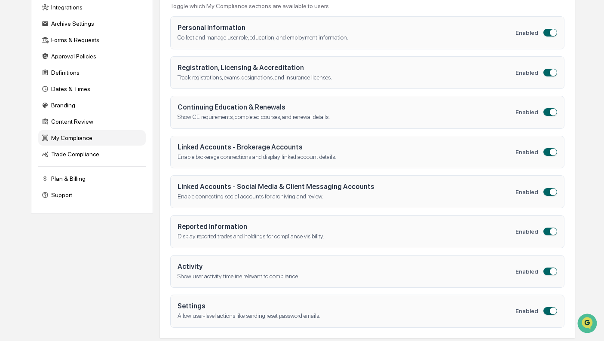
scroll to position [164, 0]
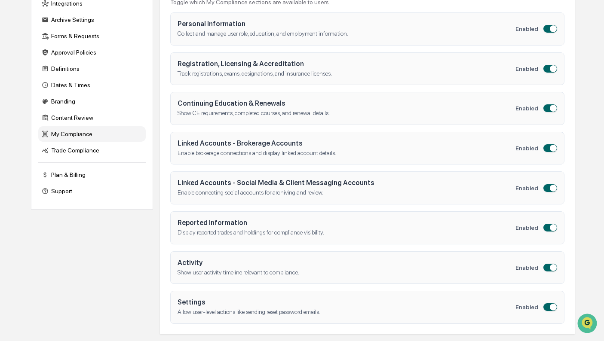
click at [70, 153] on div "Trade Compliance" at bounding box center [91, 150] width 107 height 15
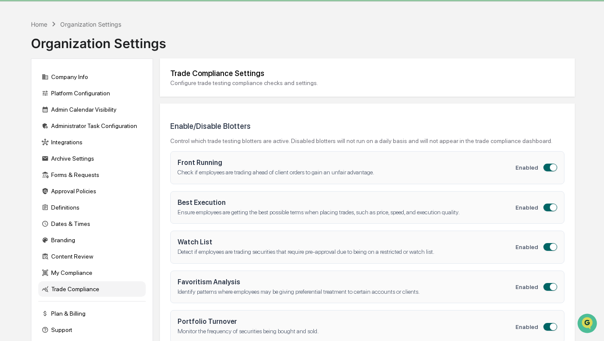
scroll to position [19, 0]
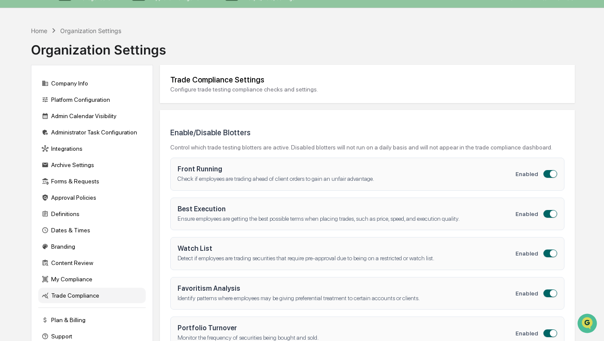
drag, startPoint x: 607, startPoint y: 126, endPoint x: 602, endPoint y: 86, distance: 40.2
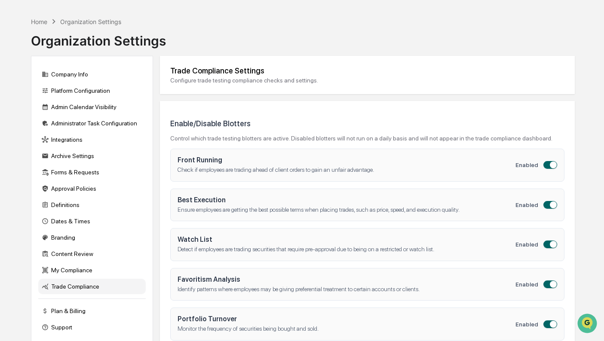
scroll to position [0, 0]
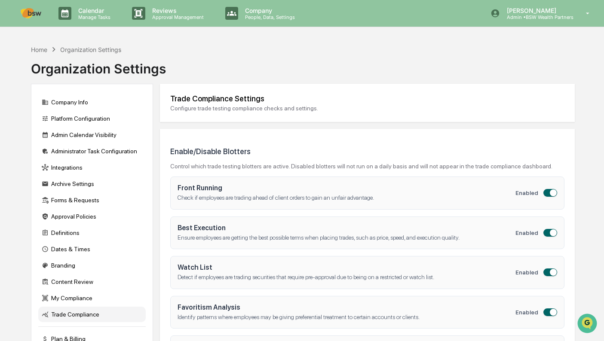
click at [239, 17] on p "People, Data, Settings" at bounding box center [268, 17] width 61 height 6
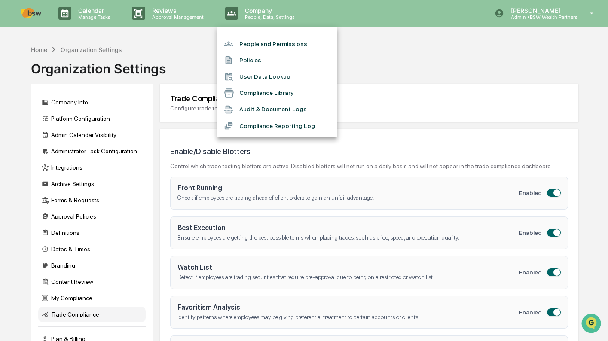
click at [254, 126] on li "Compliance Reporting Log" at bounding box center [277, 126] width 120 height 16
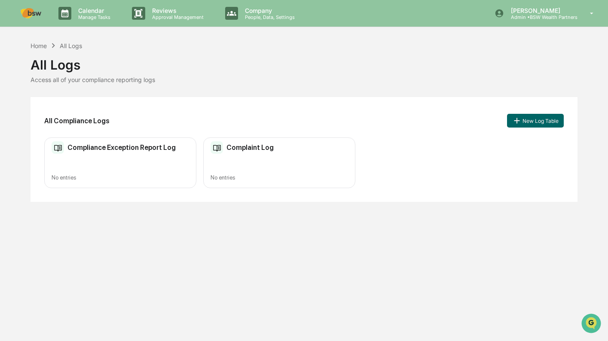
click at [256, 19] on p "People, Data, Settings" at bounding box center [268, 17] width 61 height 6
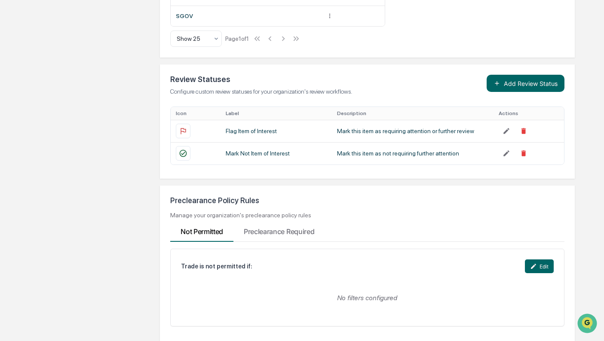
scroll to position [850, 0]
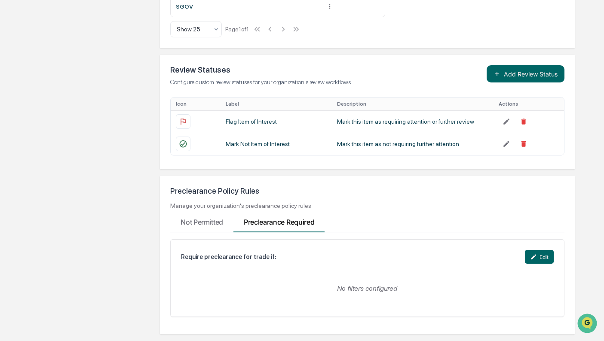
click at [299, 221] on Required "Preclearance Required" at bounding box center [278, 220] width 91 height 23
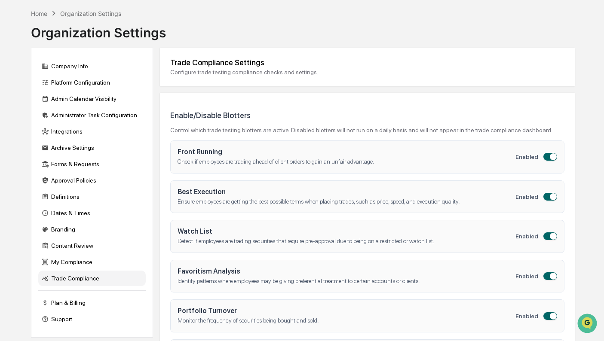
scroll to position [0, 0]
